Goal: Transaction & Acquisition: Purchase product/service

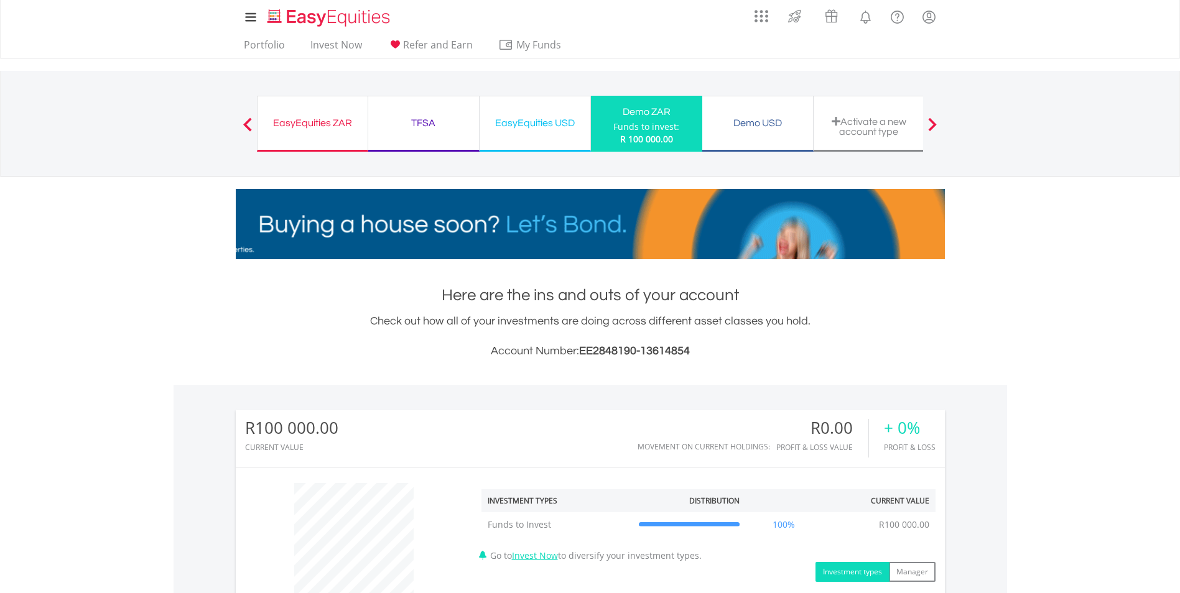
click at [327, 123] on div "EasyEquities ZAR" at bounding box center [312, 122] width 95 height 17
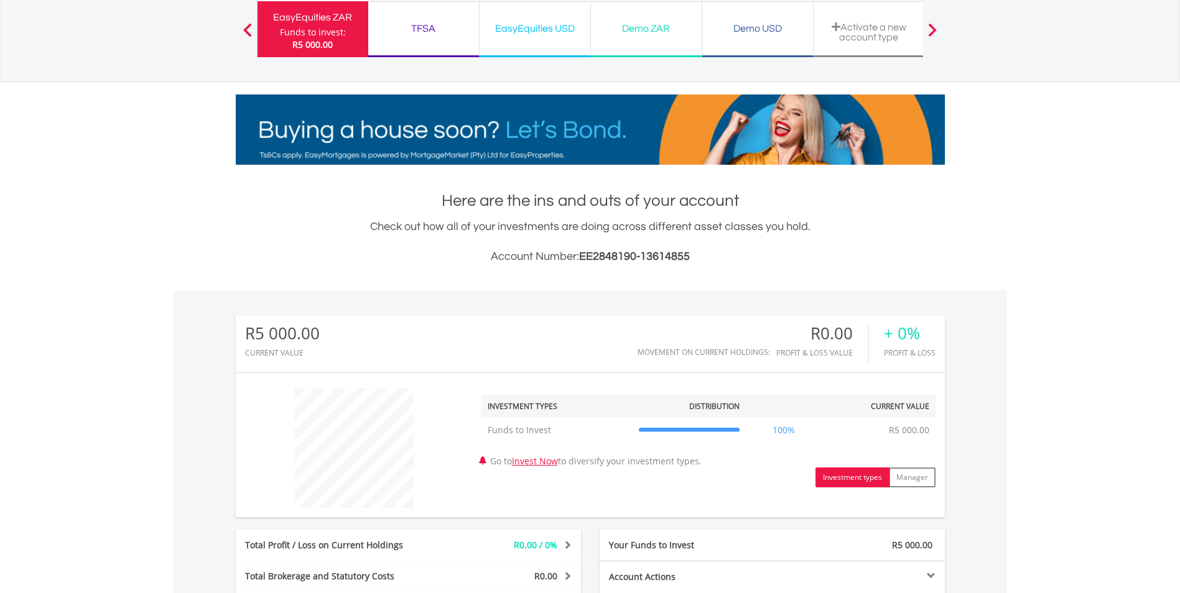
scroll to position [124, 0]
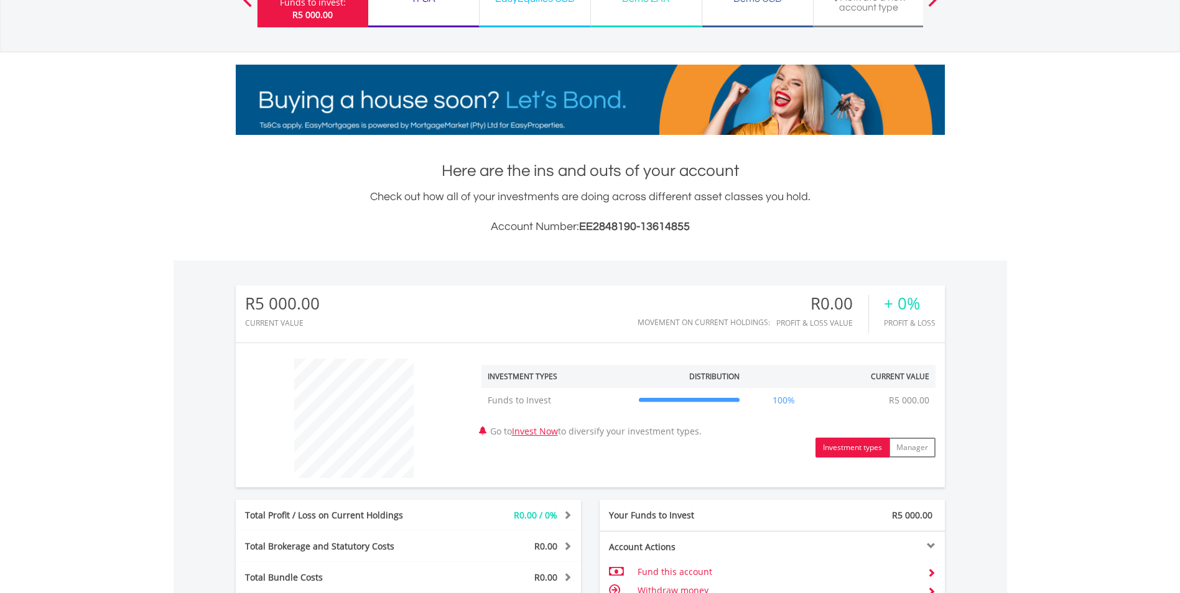
click at [851, 448] on button "Investment types" at bounding box center [852, 448] width 74 height 20
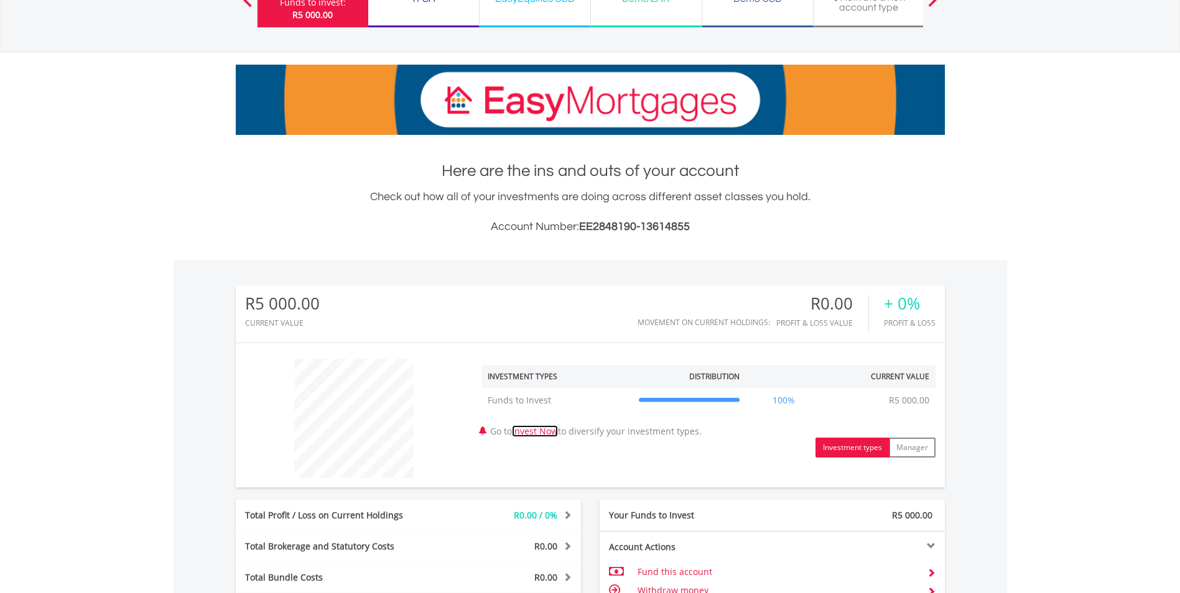
click at [553, 431] on link "Invest Now" at bounding box center [535, 431] width 46 height 12
